Goal: Task Accomplishment & Management: Complete application form

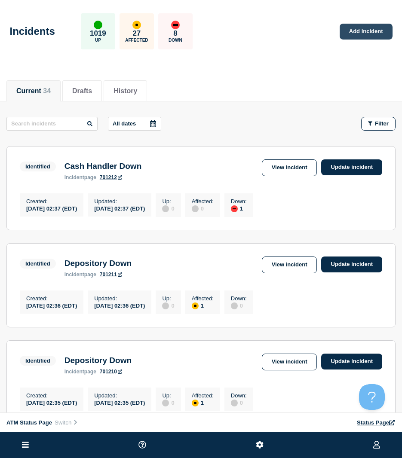
click at [352, 40] on link "Add incident" at bounding box center [365, 32] width 53 height 16
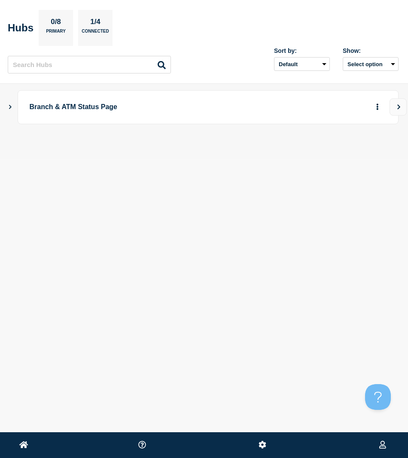
click at [9, 108] on icon "Show Connected Hubs" at bounding box center [10, 106] width 6 height 4
click at [368, 150] on button "button" at bounding box center [364, 149] width 14 height 13
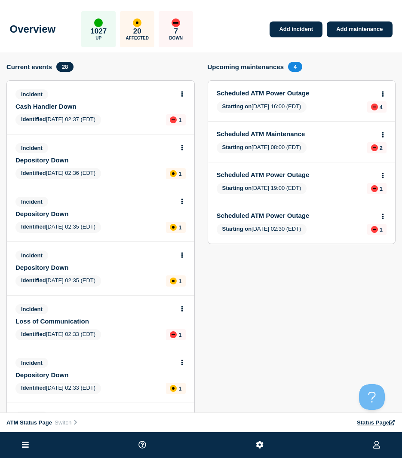
click at [34, 443] on ul at bounding box center [201, 445] width 402 height 26
click at [31, 444] on button at bounding box center [25, 445] width 12 height 10
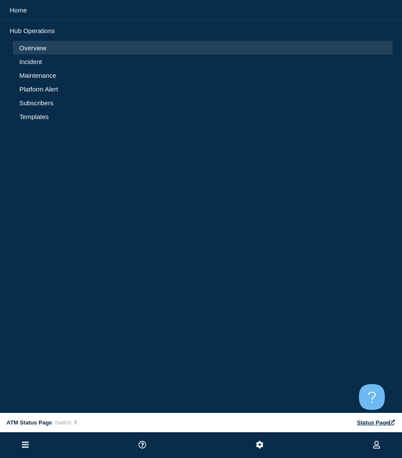
click at [46, 65] on link "Incident" at bounding box center [202, 61] width 367 height 7
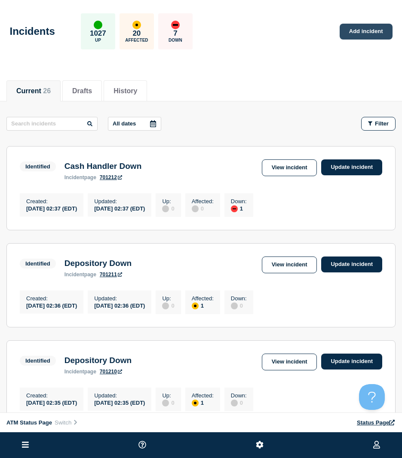
click at [365, 29] on link "Add incident" at bounding box center [365, 32] width 53 height 16
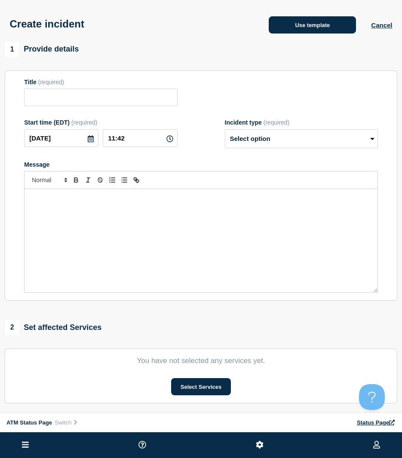
click at [292, 32] on button "Use template" at bounding box center [312, 24] width 87 height 17
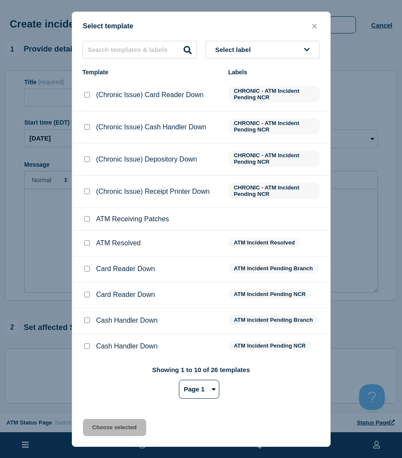
click at [135, 40] on div "Select template Select label Template Labels (Chronic Issue) Card Reader Down C…" at bounding box center [201, 229] width 259 height 435
click at [135, 42] on input "text" at bounding box center [140, 50] width 114 height 18
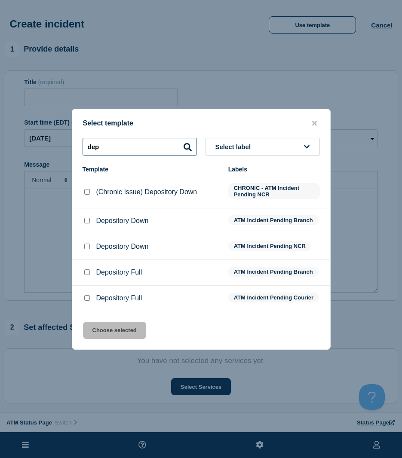
type input "dep"
click at [88, 220] on input "Depository Down checkbox" at bounding box center [87, 221] width 6 height 6
checkbox input "true"
click at [86, 248] on div at bounding box center [87, 246] width 9 height 9
click at [88, 244] on input "Depository Down checkbox" at bounding box center [87, 247] width 6 height 6
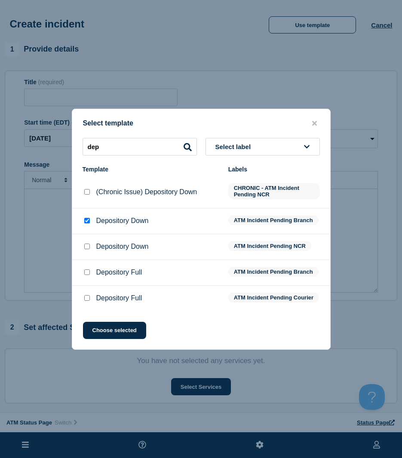
checkbox input "true"
checkbox input "false"
click at [117, 336] on button "Choose selected" at bounding box center [114, 330] width 63 height 17
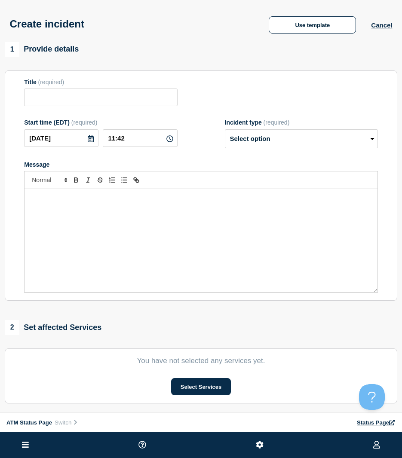
type input "Depository Down"
select select "identified"
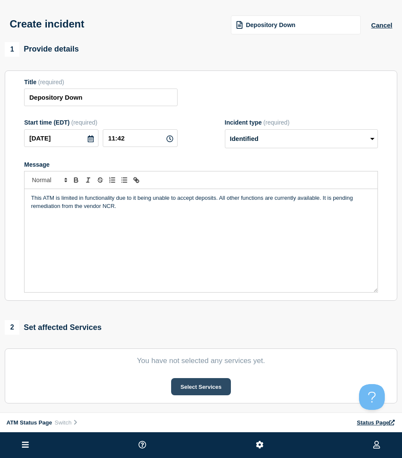
click at [215, 391] on button "Select Services" at bounding box center [201, 386] width 60 height 17
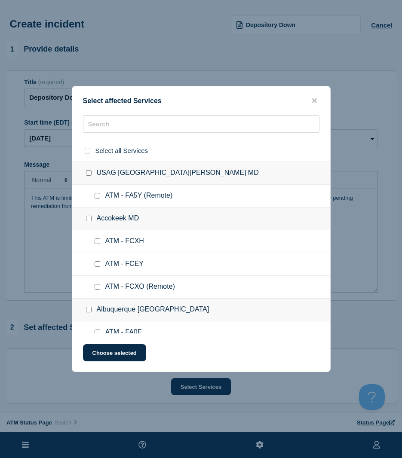
click at [111, 140] on div at bounding box center [201, 151] width 258 height 22
click at [111, 129] on input "text" at bounding box center [201, 124] width 236 height 18
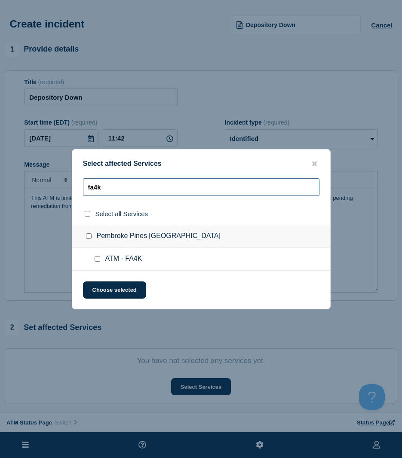
type input "fa4k"
click at [99, 258] on input "ATM - FA4K checkbox" at bounding box center [98, 259] width 6 height 6
checkbox input "true"
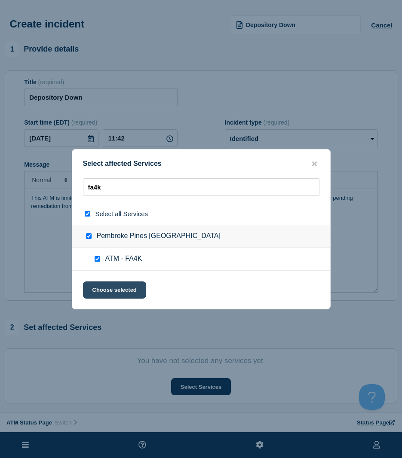
click at [98, 283] on button "Choose selected" at bounding box center [114, 289] width 63 height 17
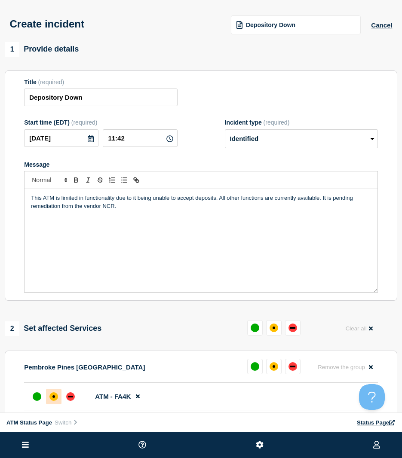
click at [56, 396] on div "affected" at bounding box center [53, 396] width 9 height 9
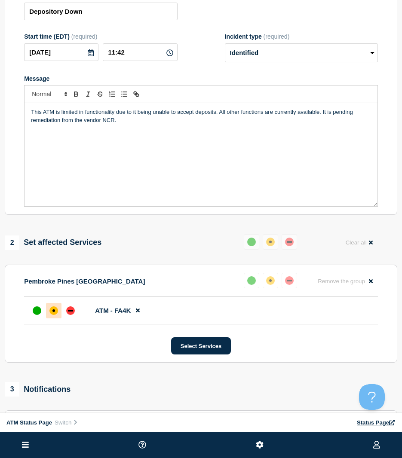
scroll to position [172, 0]
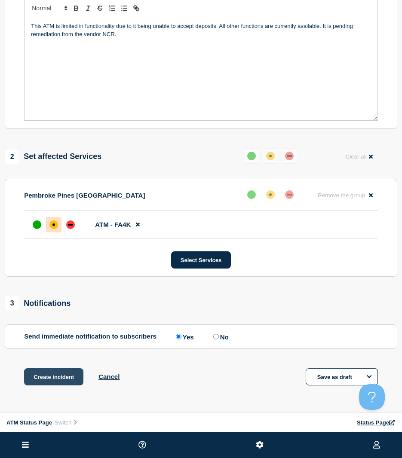
click at [60, 382] on button "Create incident" at bounding box center [53, 376] width 59 height 17
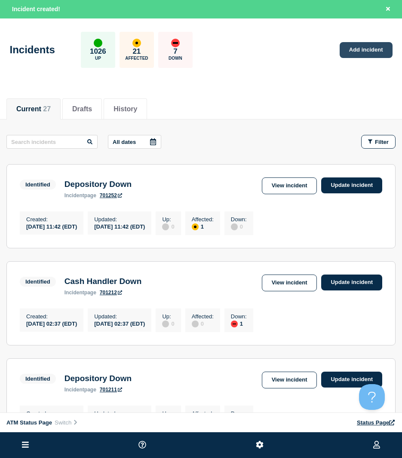
click at [351, 58] on link "Add incident" at bounding box center [365, 50] width 53 height 16
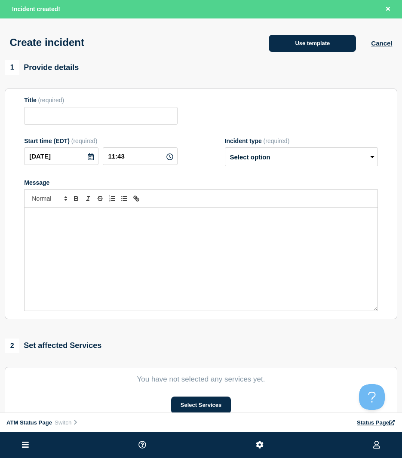
click at [327, 50] on button "Use template" at bounding box center [312, 43] width 87 height 17
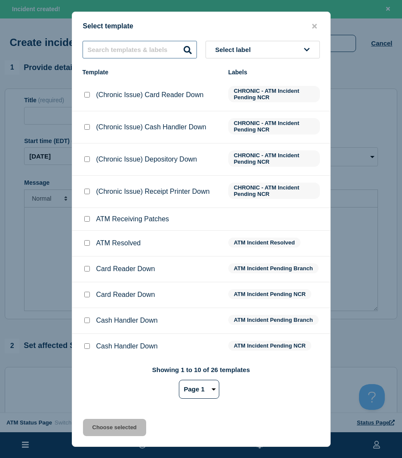
click at [174, 42] on input "text" at bounding box center [140, 50] width 114 height 18
click at [172, 47] on input "text" at bounding box center [140, 50] width 114 height 18
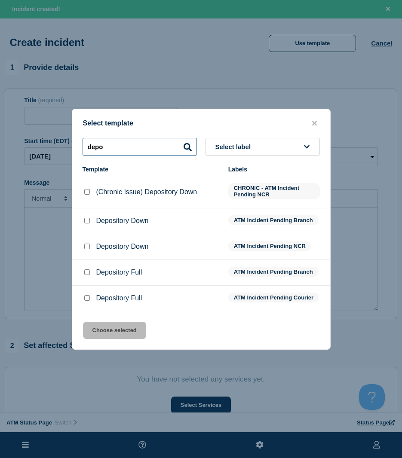
type input "depo"
click at [83, 220] on div at bounding box center [87, 221] width 9 height 9
click at [85, 247] on input "Depository Down checkbox" at bounding box center [87, 247] width 6 height 6
checkbox input "true"
click at [96, 327] on button "Choose selected" at bounding box center [114, 330] width 63 height 17
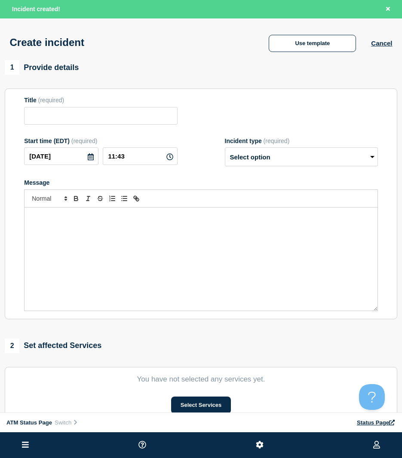
type input "Depository Down"
select select "identified"
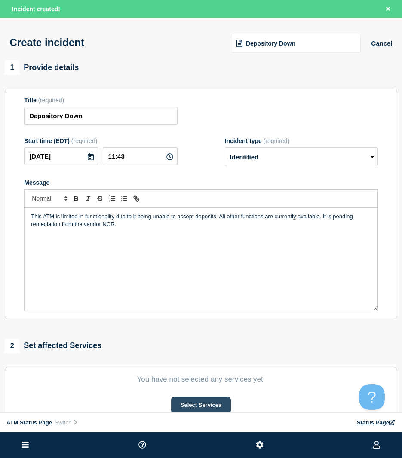
click at [196, 398] on button "Select Services" at bounding box center [201, 405] width 60 height 17
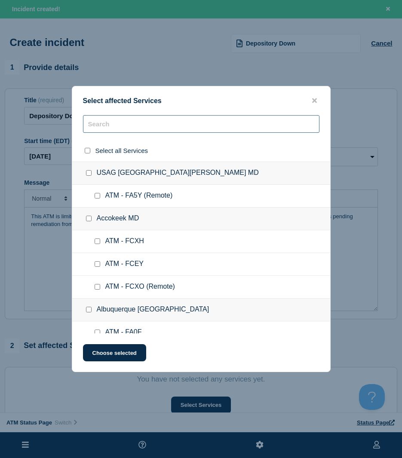
click at [122, 126] on input "text" at bounding box center [201, 124] width 236 height 18
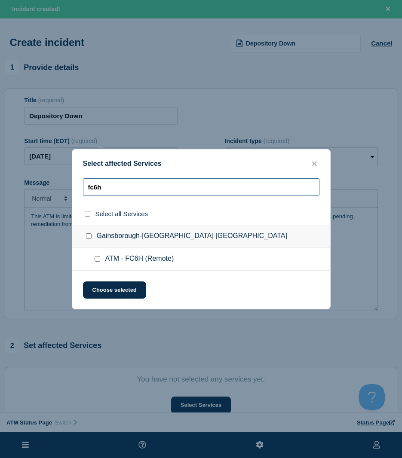
type input "fc6h"
click at [98, 261] on input "ATM - FC6H (Remote) checkbox" at bounding box center [98, 259] width 6 height 6
checkbox input "true"
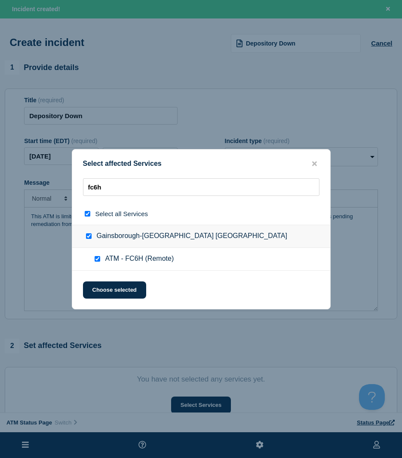
click at [99, 281] on div "Select affected Services fc6h Select all Services Gainsborough-Chesapeake VA AT…" at bounding box center [201, 229] width 259 height 160
click at [100, 290] on button "Choose selected" at bounding box center [114, 289] width 63 height 17
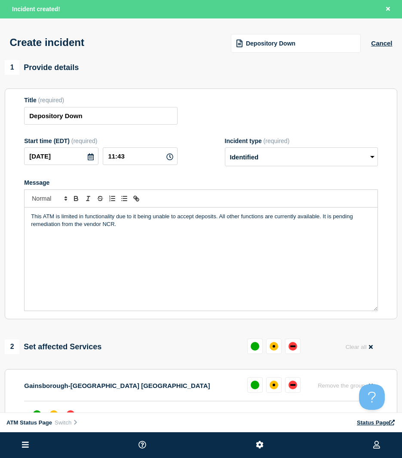
click at [284, 382] on div at bounding box center [273, 384] width 53 height 15
click at [279, 384] on button at bounding box center [273, 384] width 15 height 15
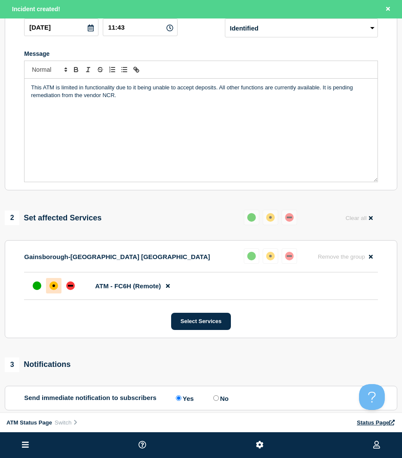
scroll to position [172, 0]
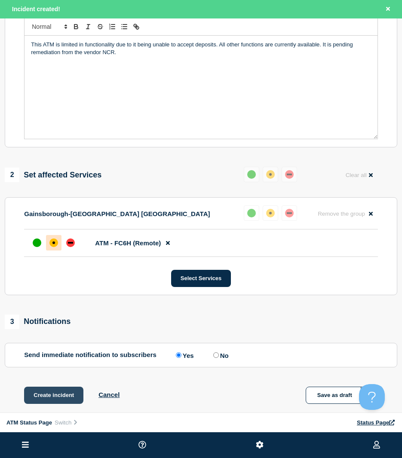
click at [38, 395] on button "Create incident" at bounding box center [53, 395] width 59 height 17
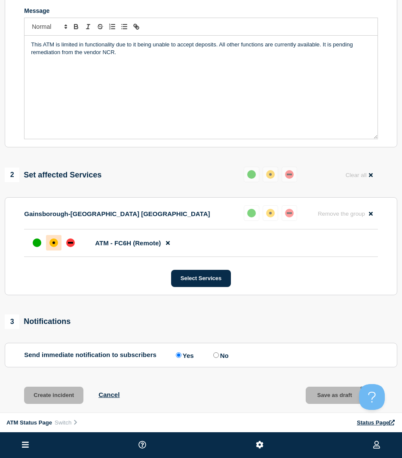
scroll to position [154, 0]
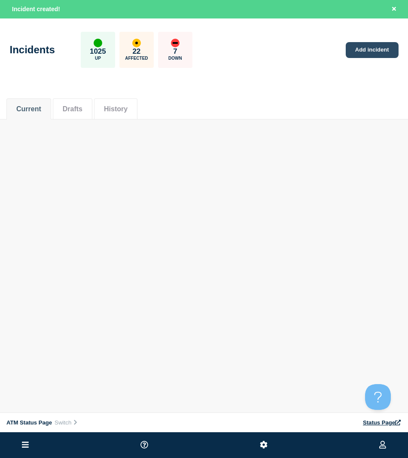
click at [376, 51] on link "Add incident" at bounding box center [372, 50] width 53 height 16
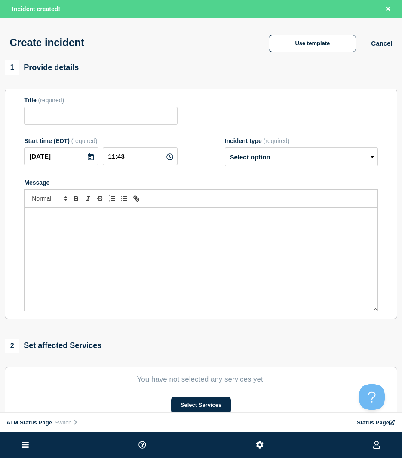
click at [321, 55] on div "Create incident Use template Cancel" at bounding box center [201, 39] width 402 height 42
click at [318, 52] on button "Use template" at bounding box center [312, 43] width 87 height 17
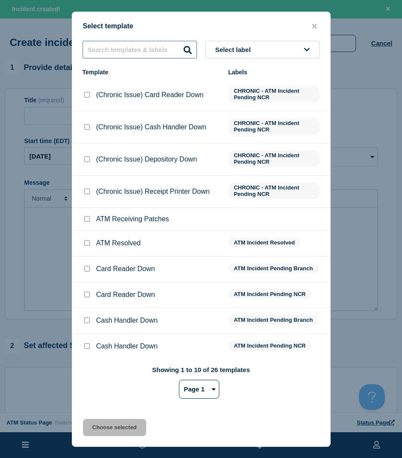
click at [187, 43] on input "text" at bounding box center [140, 50] width 114 height 18
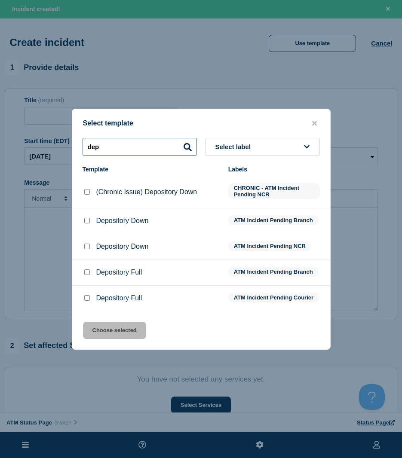
type input "dep"
click at [86, 218] on input "Depository Down checkbox" at bounding box center [87, 221] width 6 height 6
checkbox input "true"
click at [104, 330] on button "Choose selected" at bounding box center [114, 330] width 63 height 17
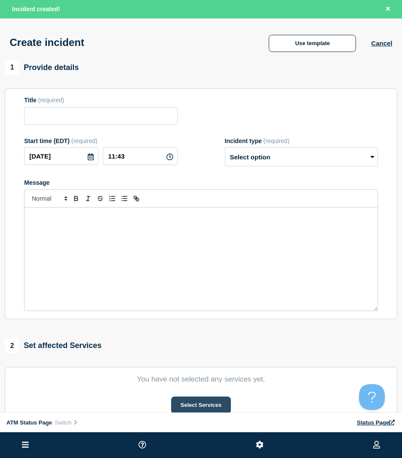
type input "Depository Down"
select select "identified"
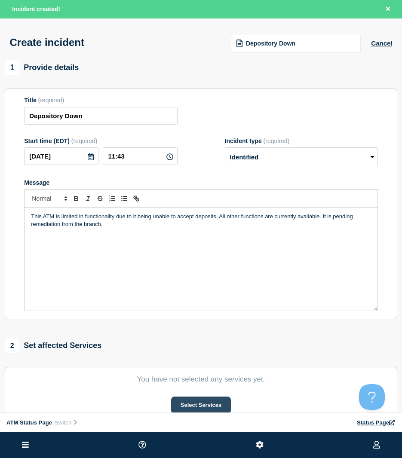
click at [228, 410] on button "Select Services" at bounding box center [201, 405] width 60 height 17
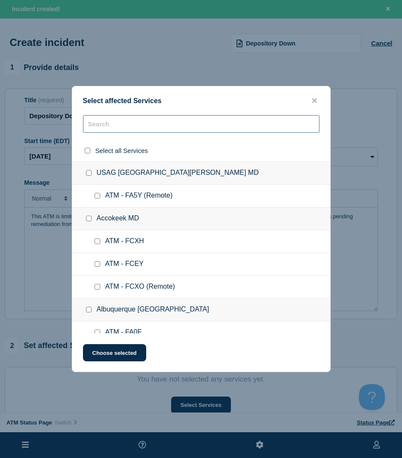
click at [105, 128] on input "text" at bounding box center [201, 124] width 236 height 18
click at [105, 128] on input "f" at bounding box center [201, 124] width 236 height 18
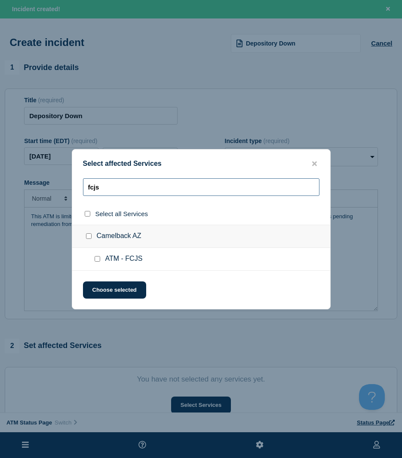
type input "fcjs"
click at [98, 258] on input "ATM - FCJS checkbox" at bounding box center [98, 259] width 6 height 6
checkbox input "true"
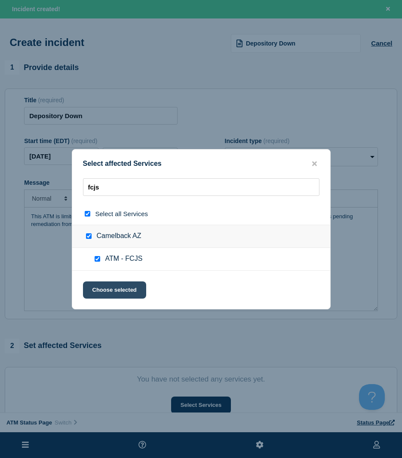
click at [115, 295] on button "Choose selected" at bounding box center [114, 289] width 63 height 17
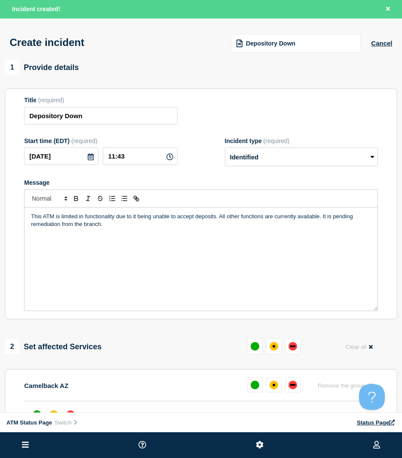
scroll to position [43, 0]
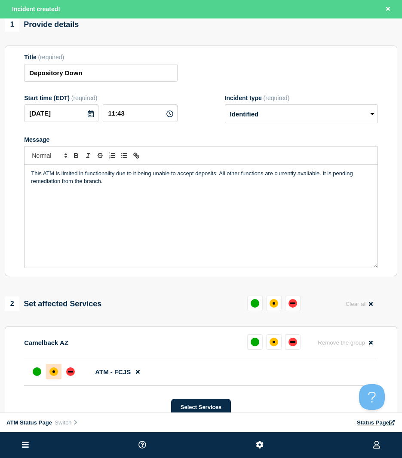
click at [55, 367] on div at bounding box center [53, 371] width 15 height 15
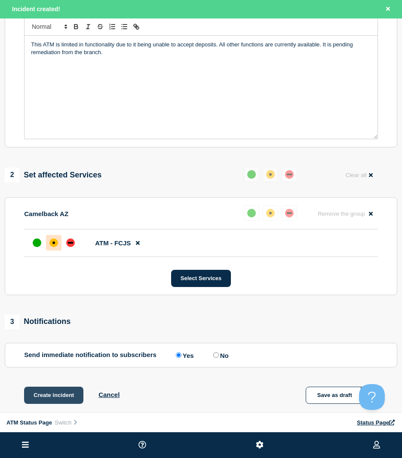
click at [50, 391] on button "Create incident" at bounding box center [53, 395] width 59 height 17
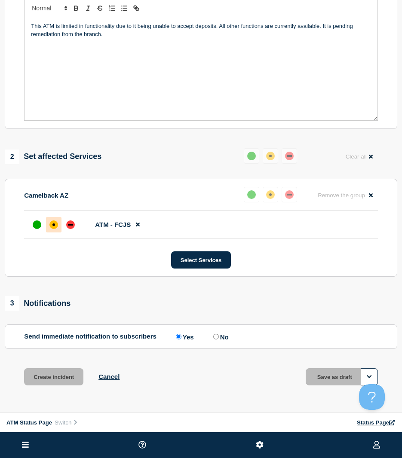
scroll to position [154, 0]
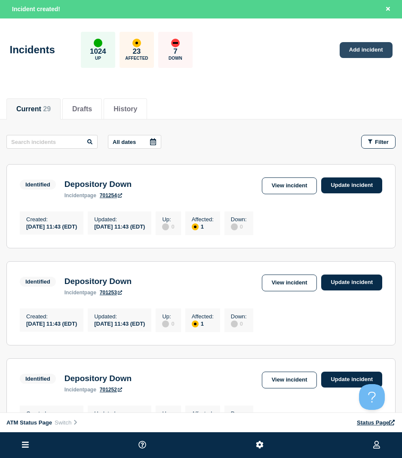
drag, startPoint x: 366, startPoint y: 37, endPoint x: 360, endPoint y: 44, distance: 8.9
click at [366, 37] on div "Incidents 1024 Up 23 Affected 7 Down Add incident" at bounding box center [201, 47] width 402 height 52
click at [355, 48] on link "Add incident" at bounding box center [365, 50] width 53 height 16
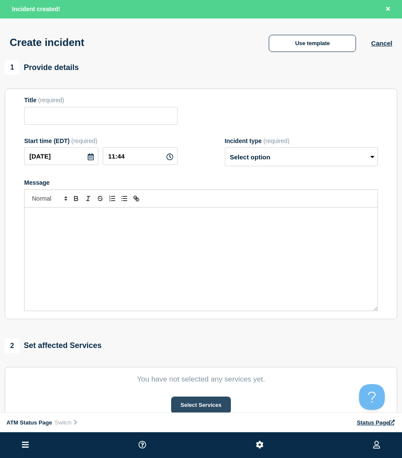
click at [211, 408] on button "Select Services" at bounding box center [201, 405] width 60 height 17
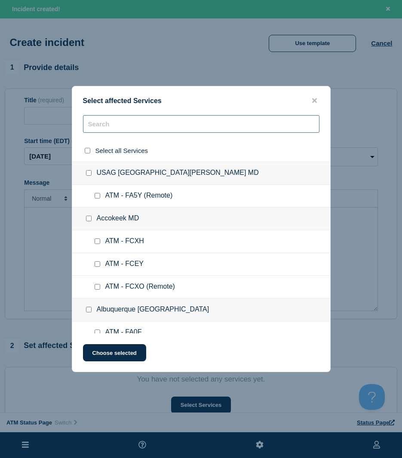
click at [136, 123] on input "text" at bounding box center [201, 124] width 236 height 18
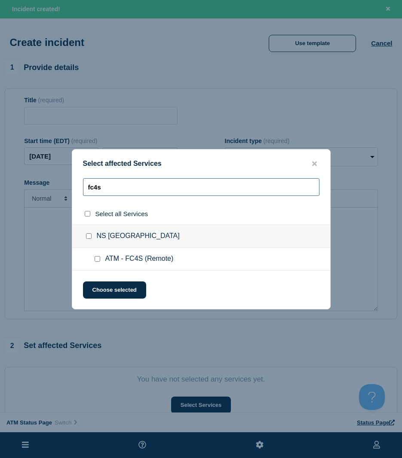
type input "fc4s"
click at [95, 260] on input "ATM - FC4S (Remote) checkbox" at bounding box center [98, 259] width 6 height 6
checkbox input "true"
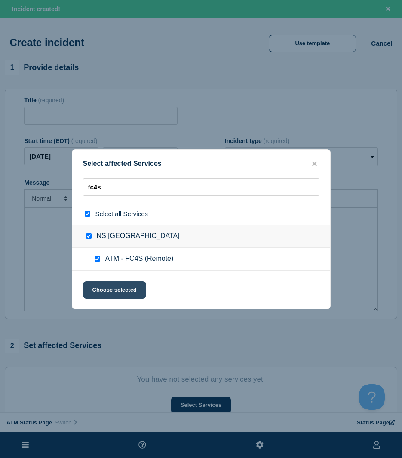
click at [92, 289] on button "Choose selected" at bounding box center [114, 289] width 63 height 17
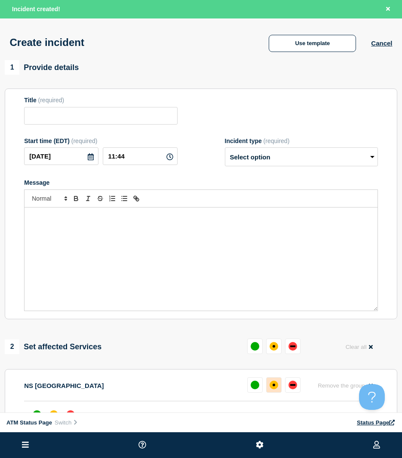
click at [272, 388] on div "affected" at bounding box center [273, 385] width 9 height 9
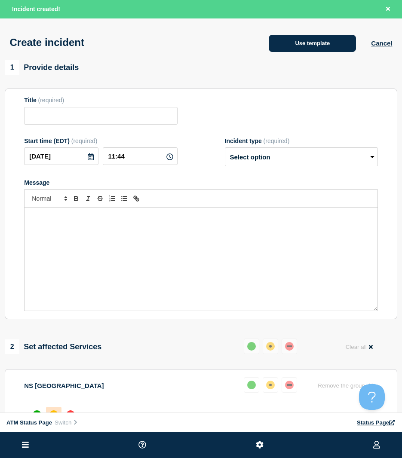
click at [305, 40] on button "Use template" at bounding box center [312, 43] width 87 height 17
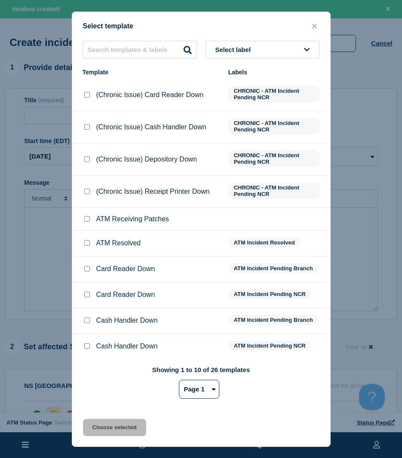
click at [196, 389] on select "Page 1 Page 2 Page 3" at bounding box center [199, 389] width 40 height 19
click at [179, 381] on select "Page 1 Page 2 Page 3" at bounding box center [199, 389] width 40 height 19
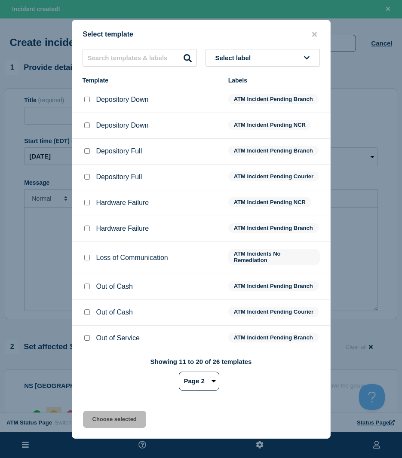
click at [195, 398] on div "Showing 11 to 20 of 26 templates Page 1 Page 2 Page 3 1 2 3" at bounding box center [201, 378] width 237 height 40
click at [198, 391] on select "Page 1 Page 2 Page 3" at bounding box center [199, 381] width 40 height 19
select select "3"
click at [179, 379] on select "Page 1 Page 2 Page 3" at bounding box center [199, 381] width 40 height 19
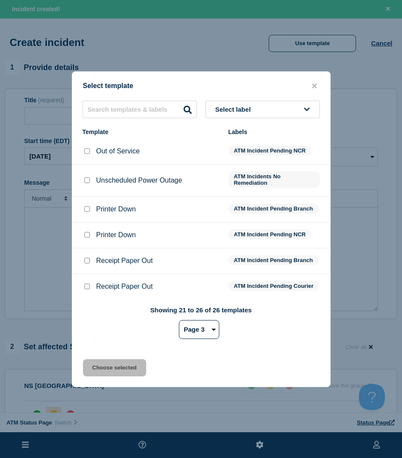
click at [84, 232] on input "Printer Down checkbox" at bounding box center [87, 235] width 6 height 6
checkbox input "true"
click at [95, 376] on button "Choose selected" at bounding box center [114, 367] width 63 height 17
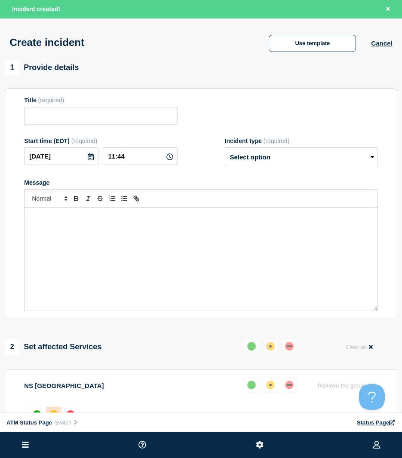
type input "Printer Down"
select select "identified"
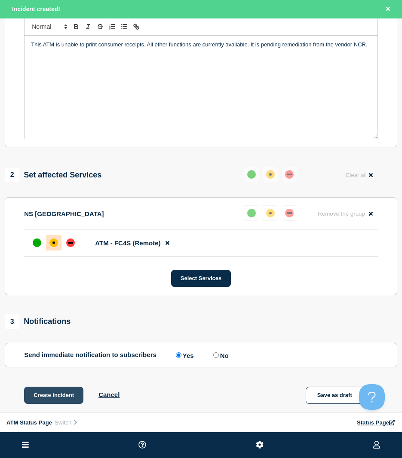
click at [48, 401] on button "Create incident" at bounding box center [53, 395] width 59 height 17
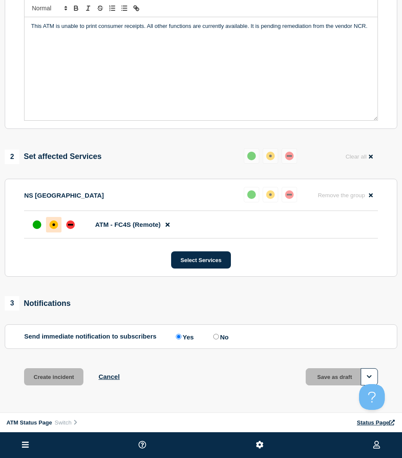
scroll to position [154, 0]
